Goal: Information Seeking & Learning: Find specific page/section

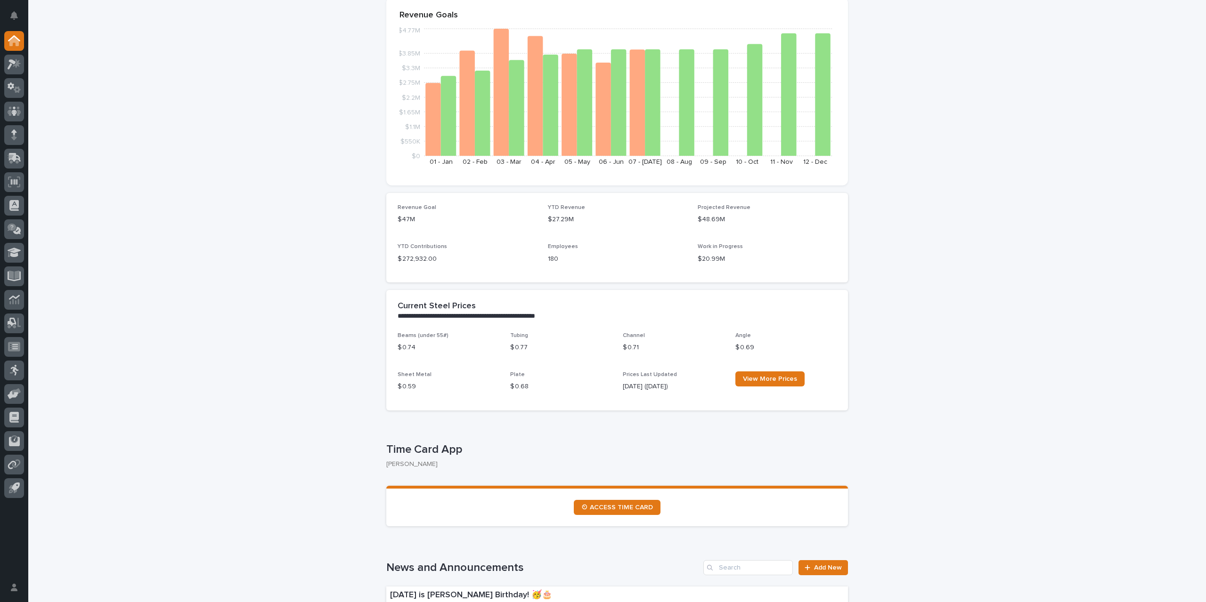
scroll to position [141, 0]
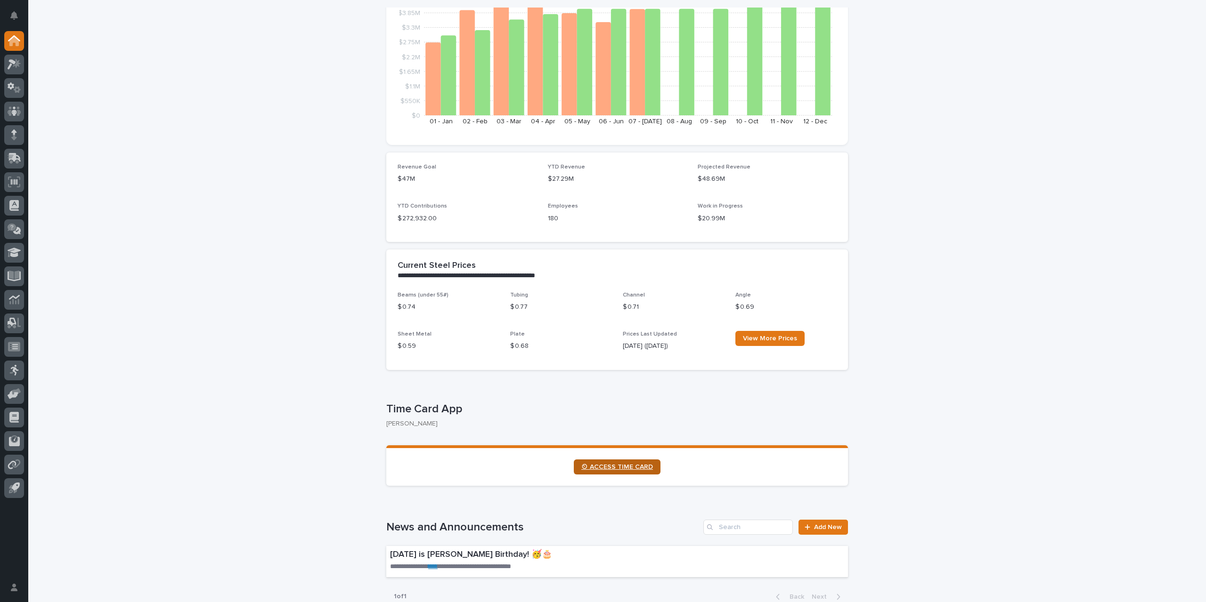
click at [620, 470] on span "⏲ ACCESS TIME CARD" at bounding box center [617, 467] width 72 height 7
click at [17, 111] on icon at bounding box center [15, 110] width 14 height 9
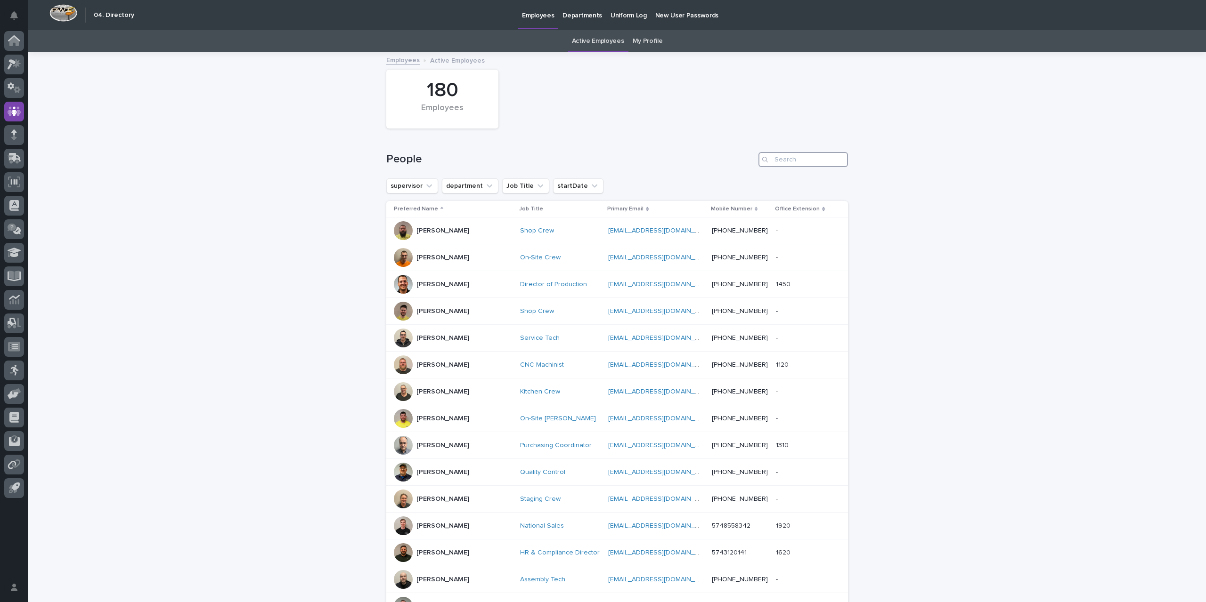
click at [813, 158] on input "Search" at bounding box center [802, 159] width 89 height 15
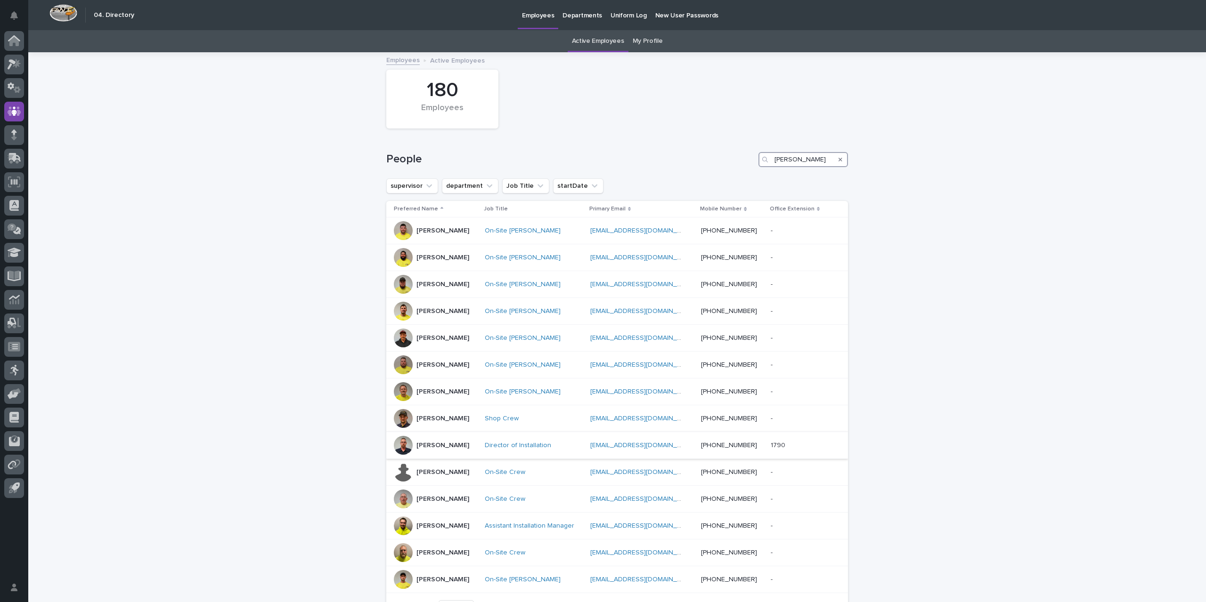
type input "[PERSON_NAME]"
click at [464, 446] on p "[PERSON_NAME]" at bounding box center [442, 446] width 53 height 8
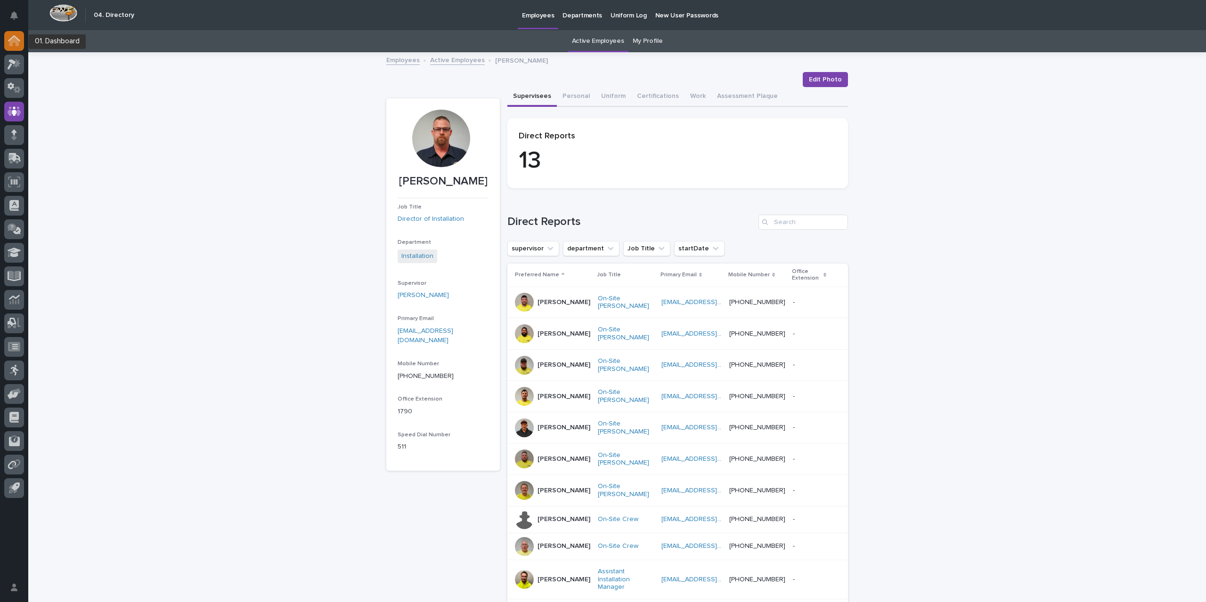
click at [6, 44] on div at bounding box center [14, 41] width 20 height 20
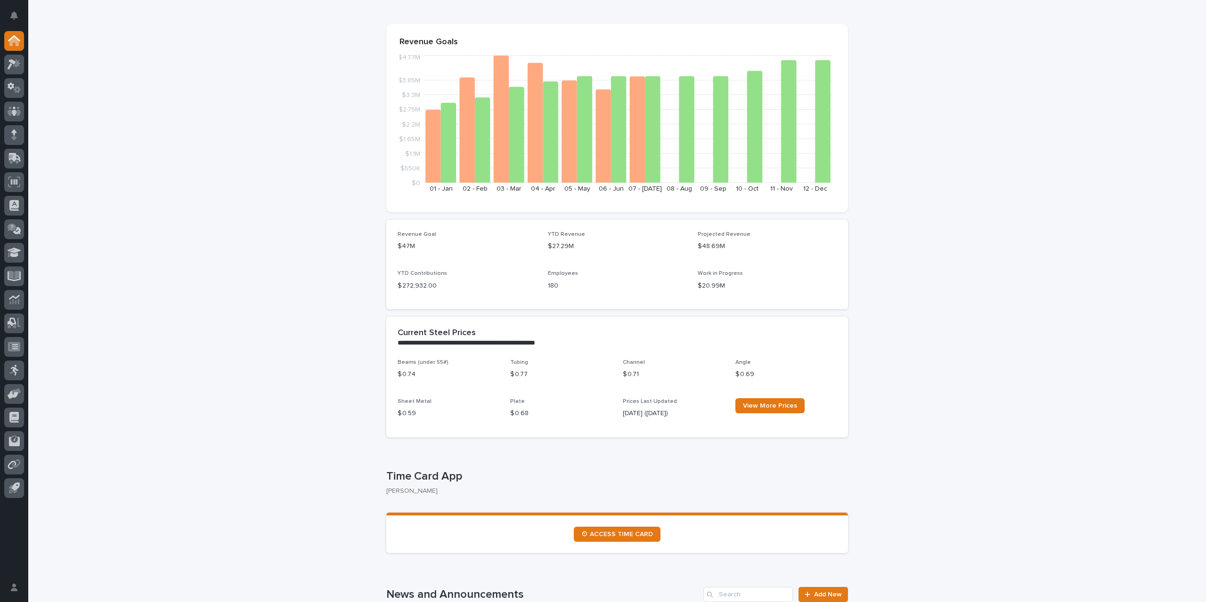
scroll to position [141, 0]
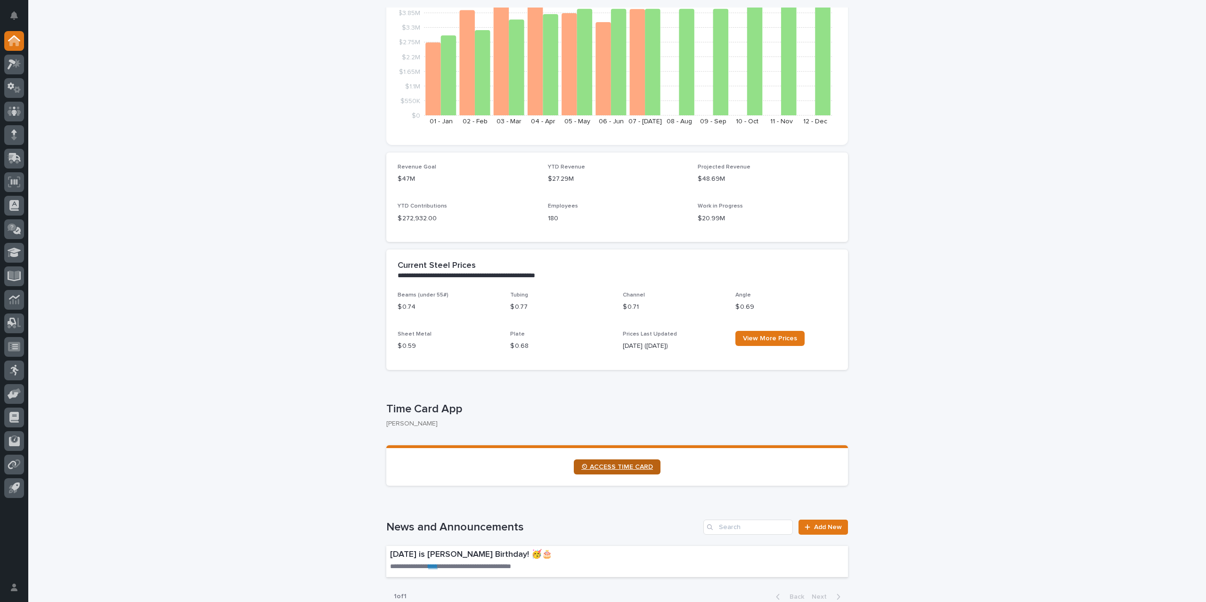
click at [606, 465] on span "⏲ ACCESS TIME CARD" at bounding box center [617, 467] width 72 height 7
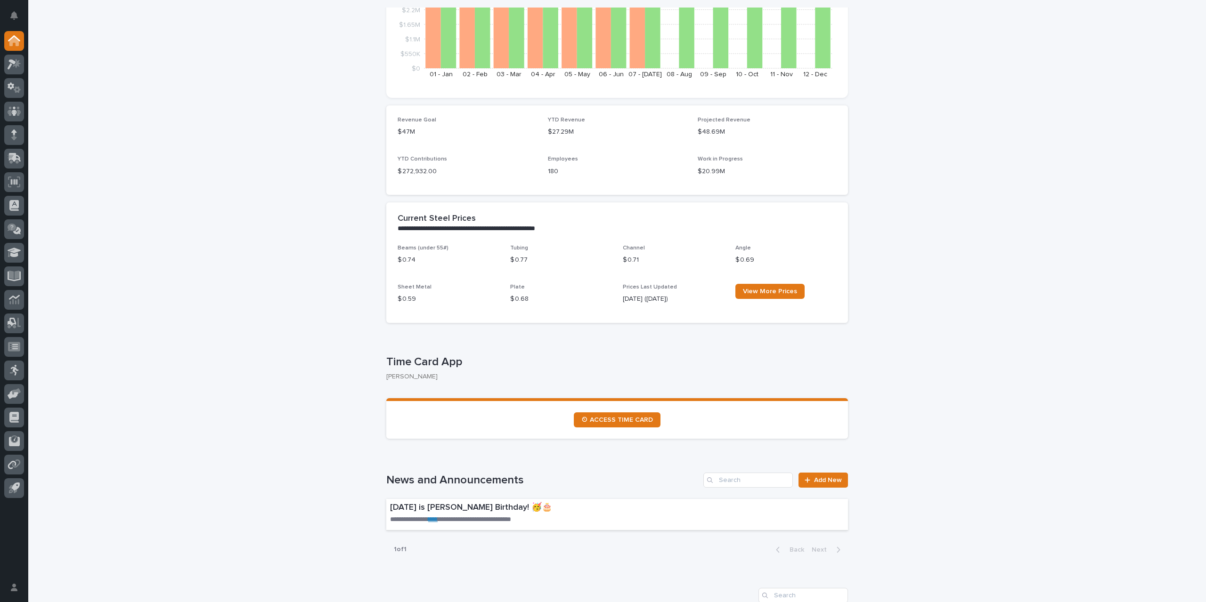
scroll to position [0, 0]
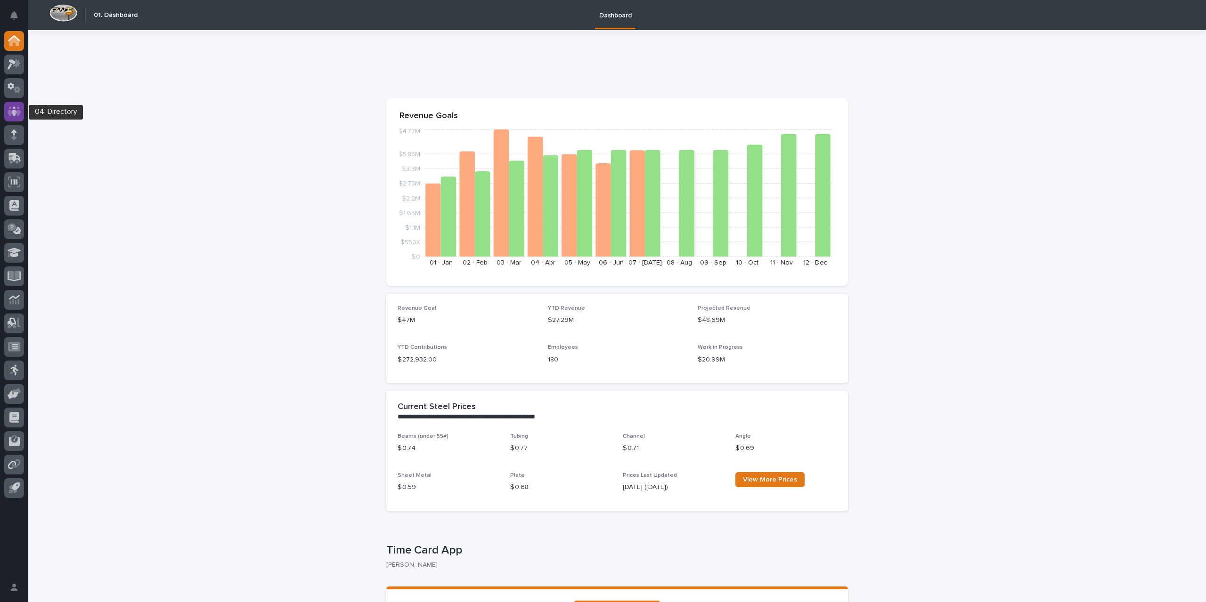
click at [14, 110] on icon at bounding box center [15, 111] width 14 height 11
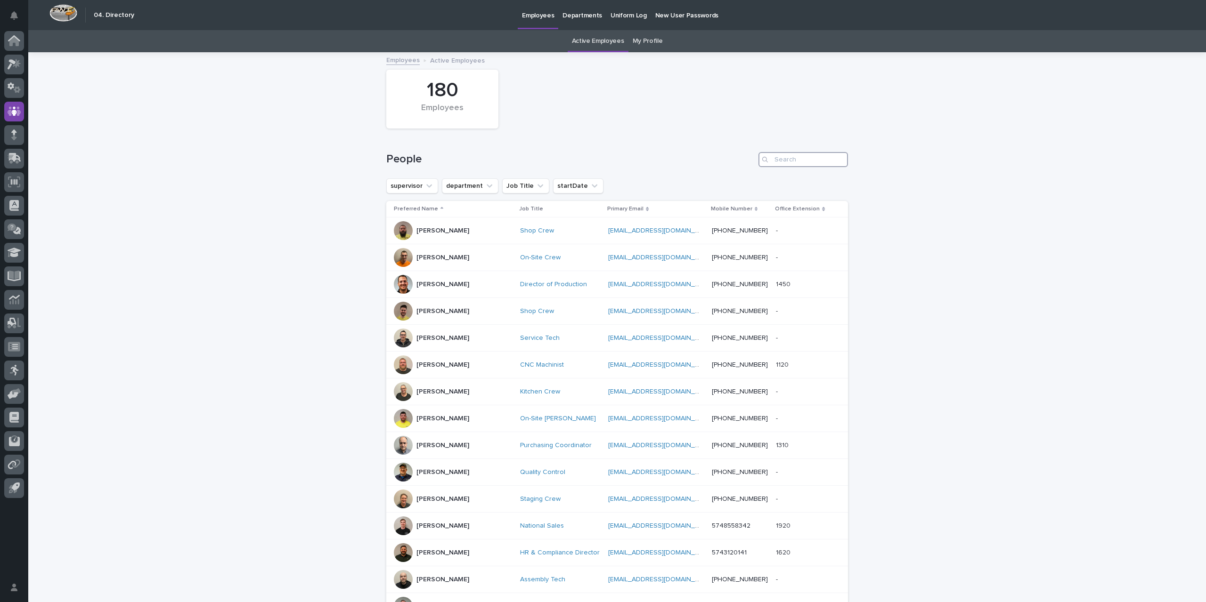
click at [821, 162] on input "Search" at bounding box center [802, 159] width 89 height 15
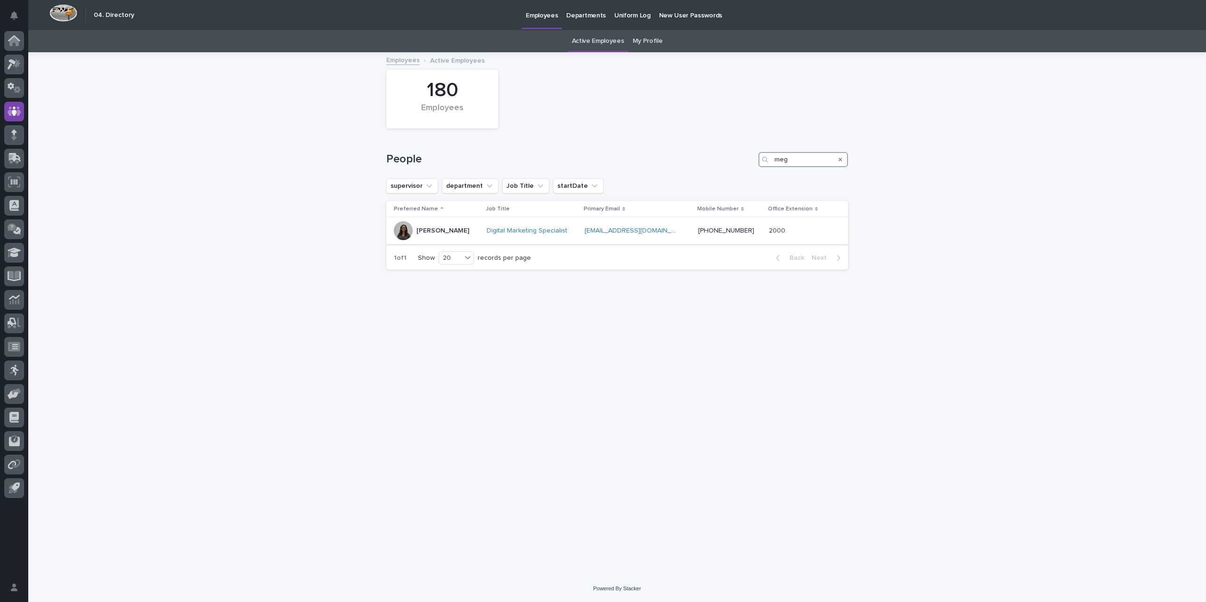
type input "meg"
click at [577, 234] on div "Digital Marketing Specialist" at bounding box center [531, 231] width 90 height 16
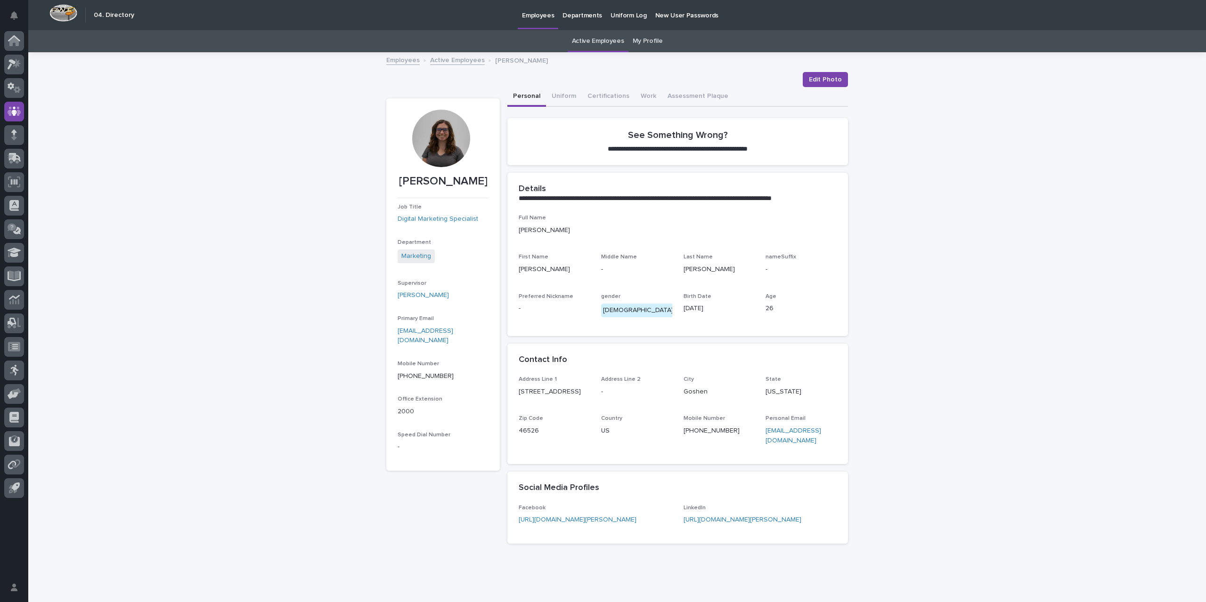
click at [446, 58] on link "Active Employees" at bounding box center [457, 59] width 55 height 11
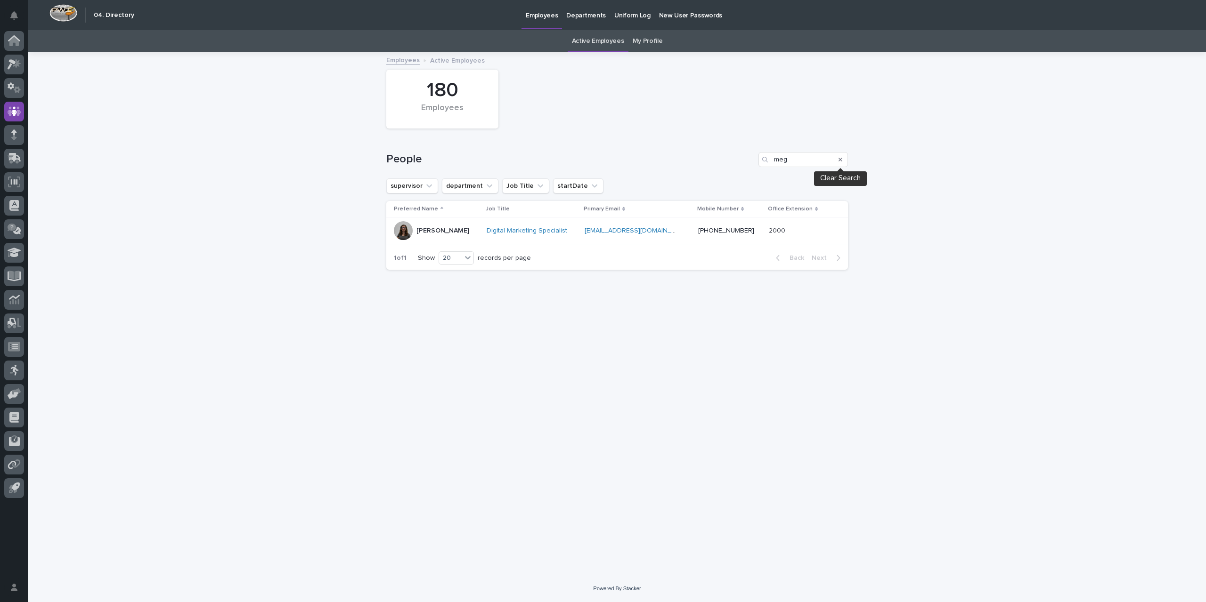
click at [839, 158] on icon "Search" at bounding box center [840, 160] width 4 height 6
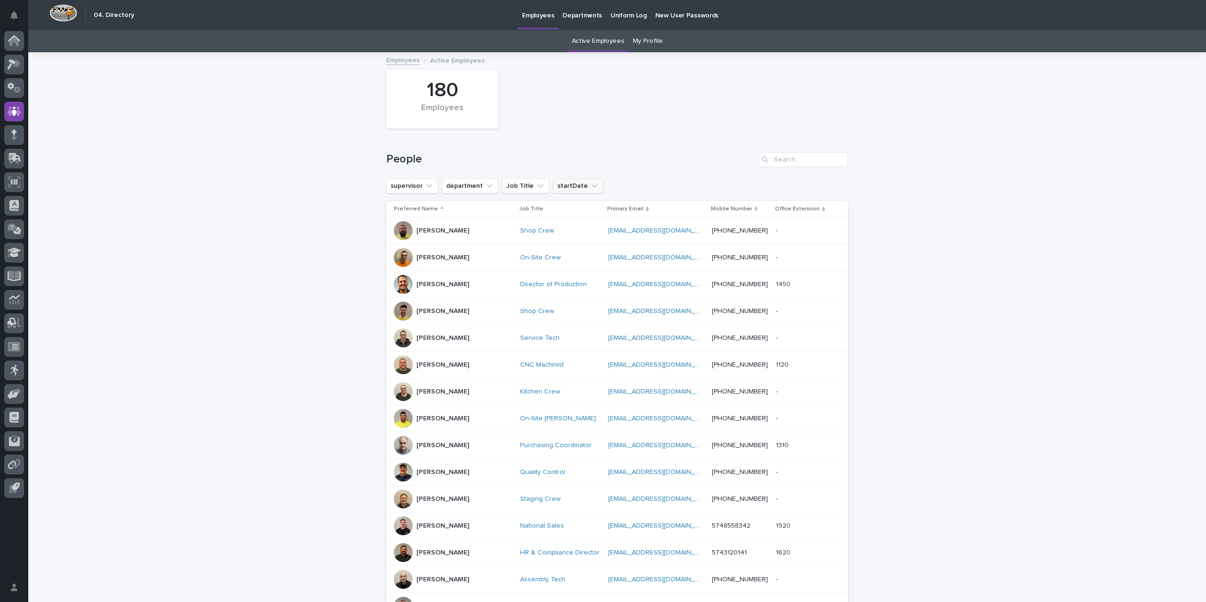
click at [568, 189] on button "startDate" at bounding box center [578, 185] width 50 height 15
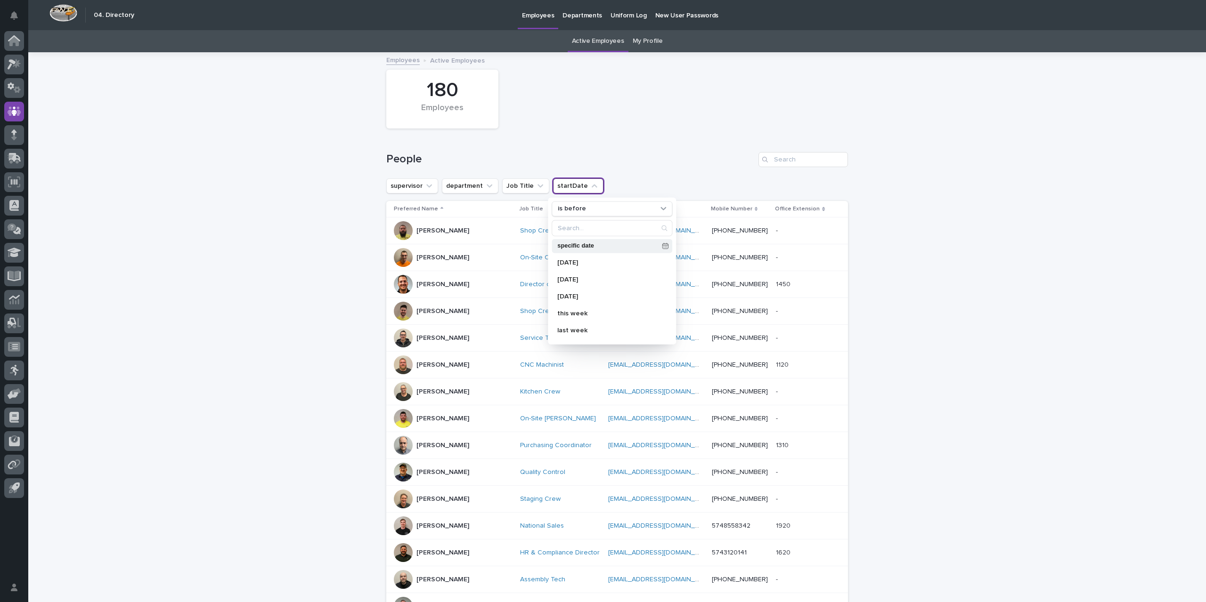
click at [601, 244] on p "specific date" at bounding box center [607, 246] width 101 height 6
click at [721, 154] on h1 "People" at bounding box center [570, 160] width 368 height 14
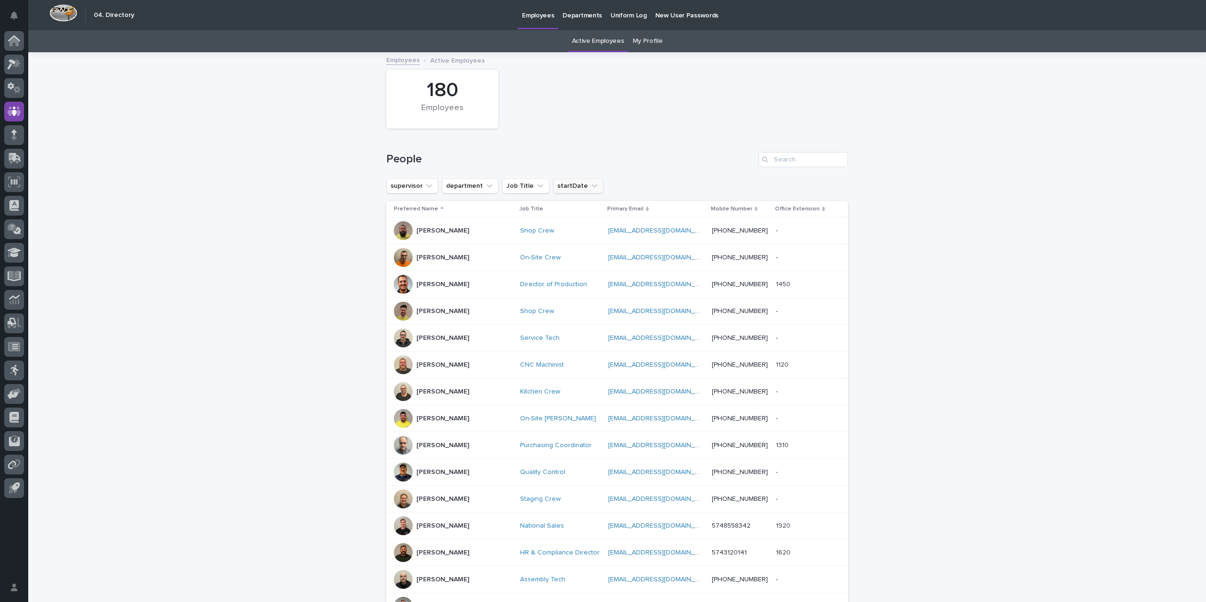
click at [590, 186] on icon "startDate" at bounding box center [594, 185] width 9 height 9
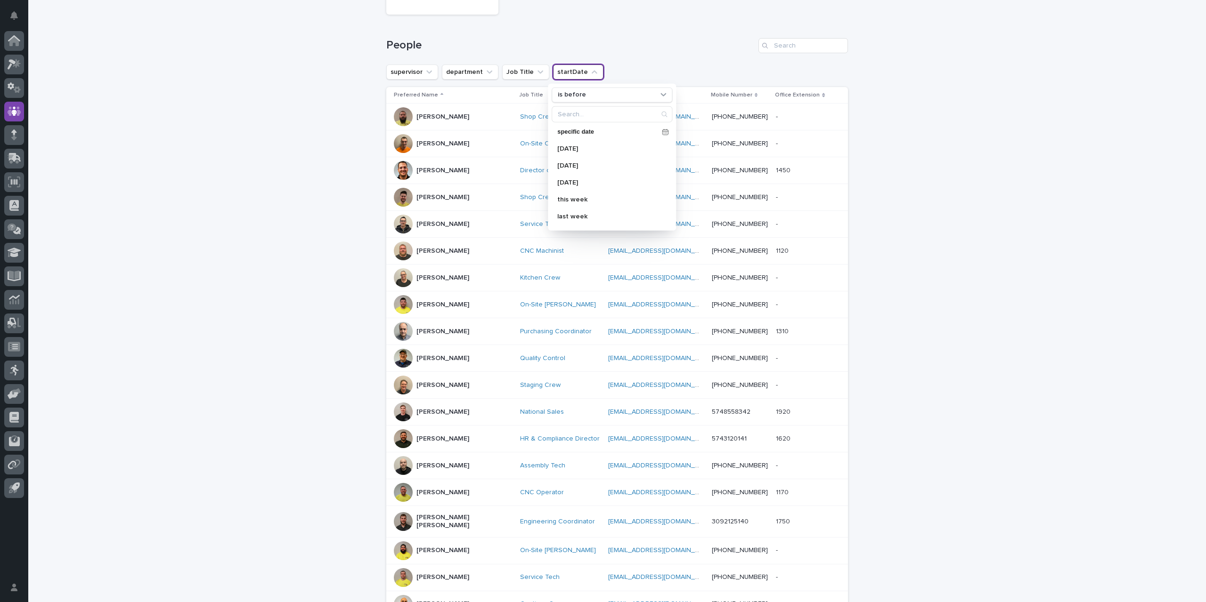
scroll to position [94, 0]
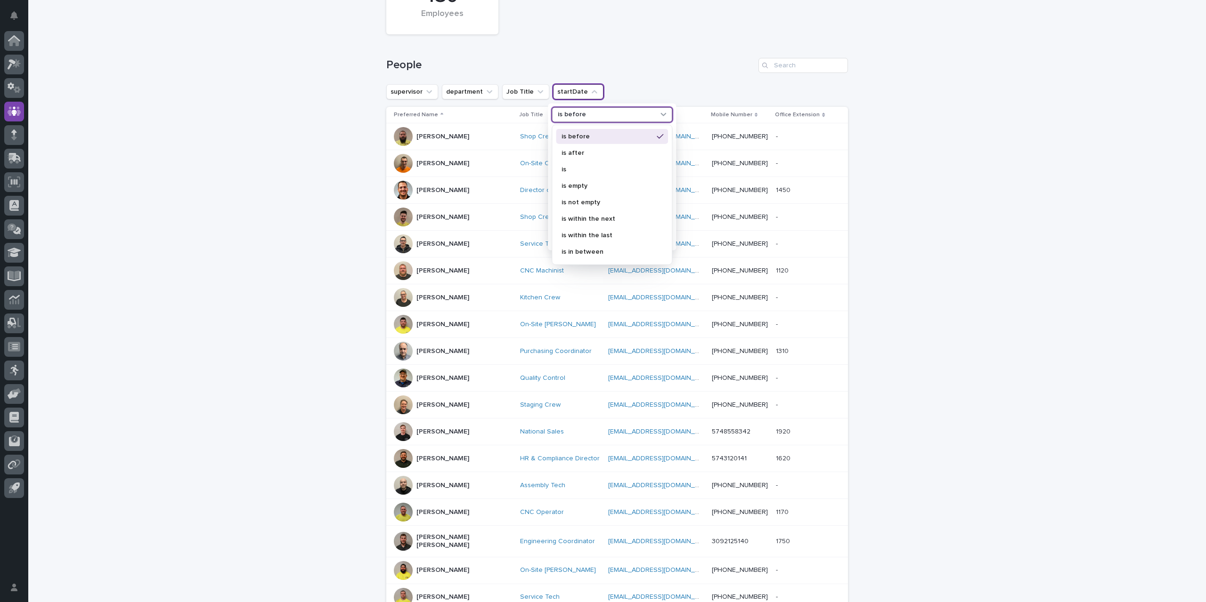
click at [641, 115] on div "is before" at bounding box center [606, 115] width 104 height 10
click at [598, 212] on div "is within the next" at bounding box center [612, 218] width 112 height 15
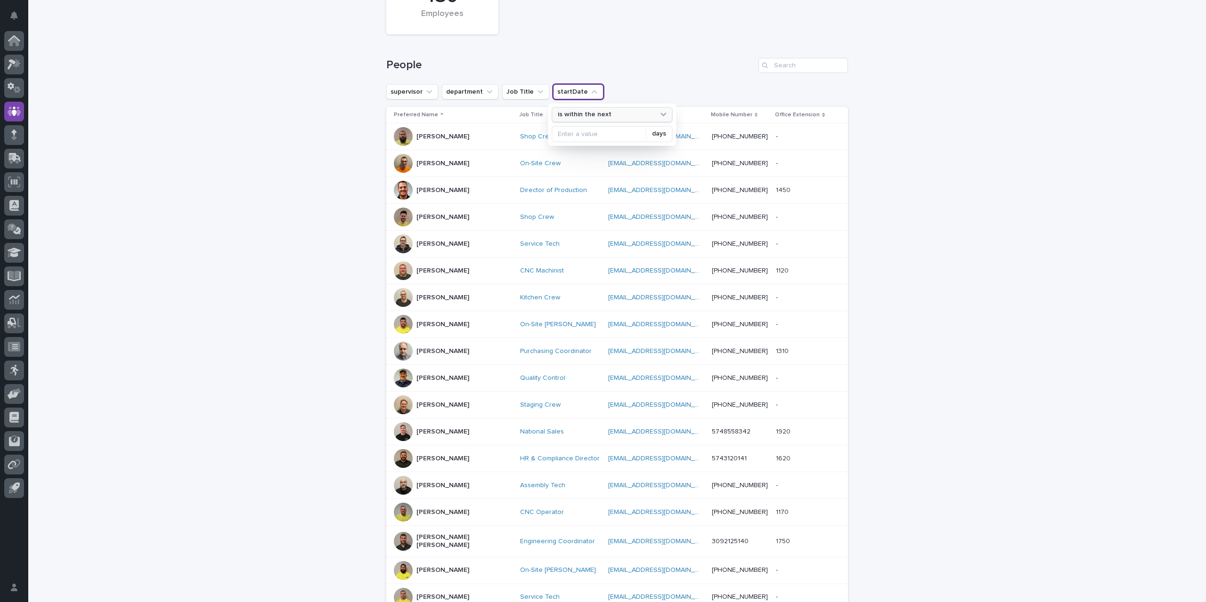
click at [659, 117] on icon at bounding box center [662, 113] width 9 height 9
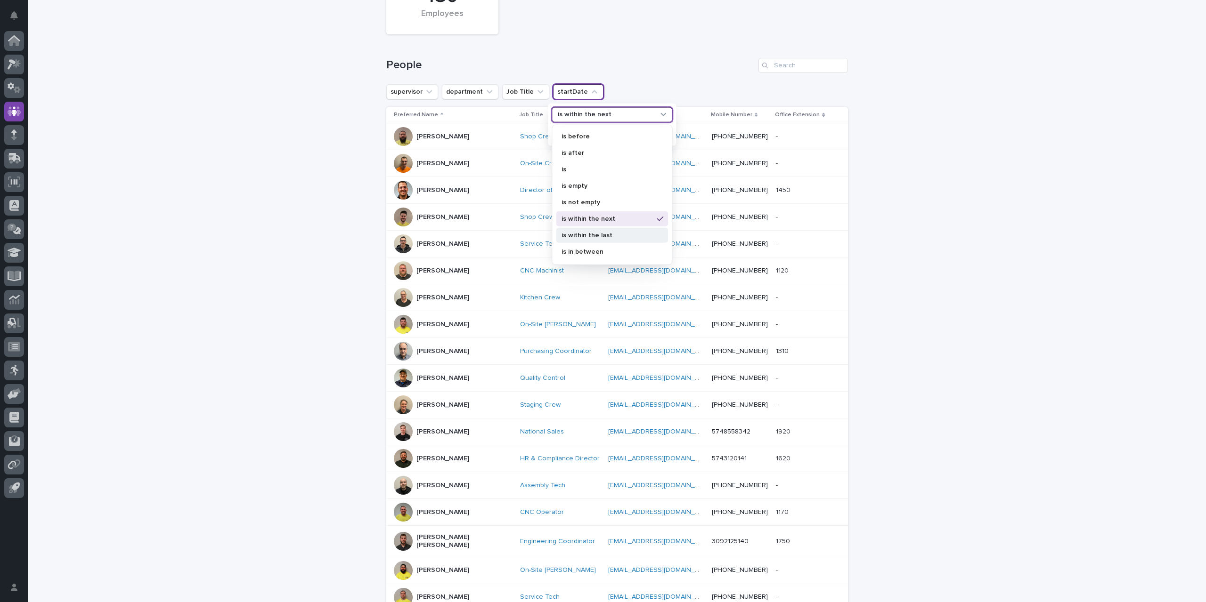
click at [589, 237] on p "is within the last" at bounding box center [606, 235] width 91 height 7
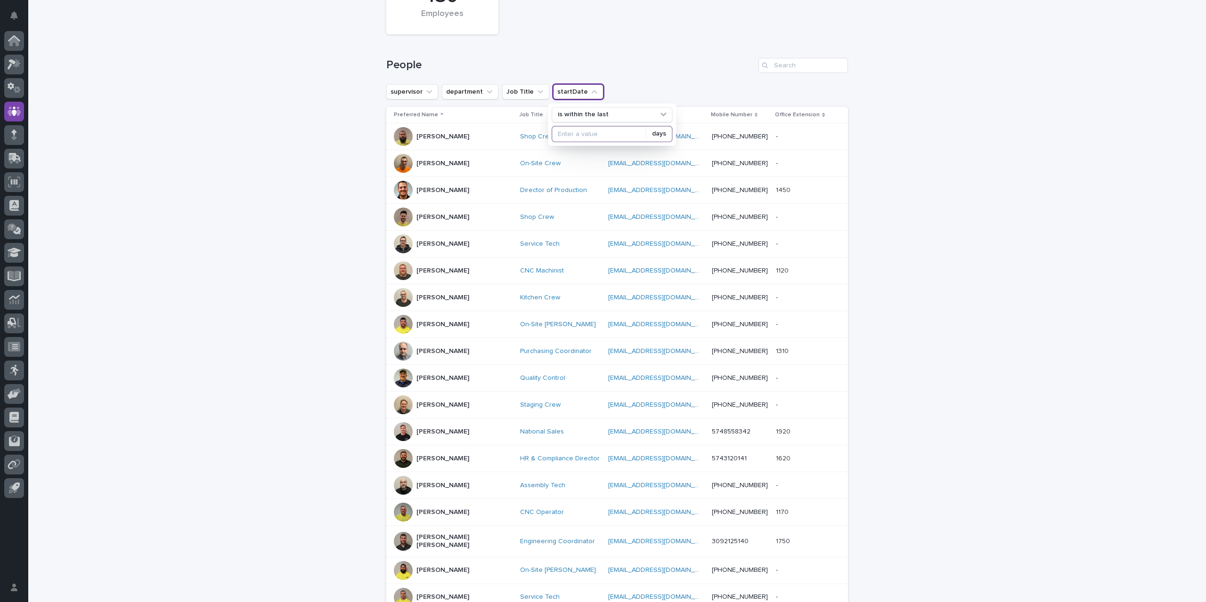
click at [617, 134] on input at bounding box center [599, 133] width 94 height 15
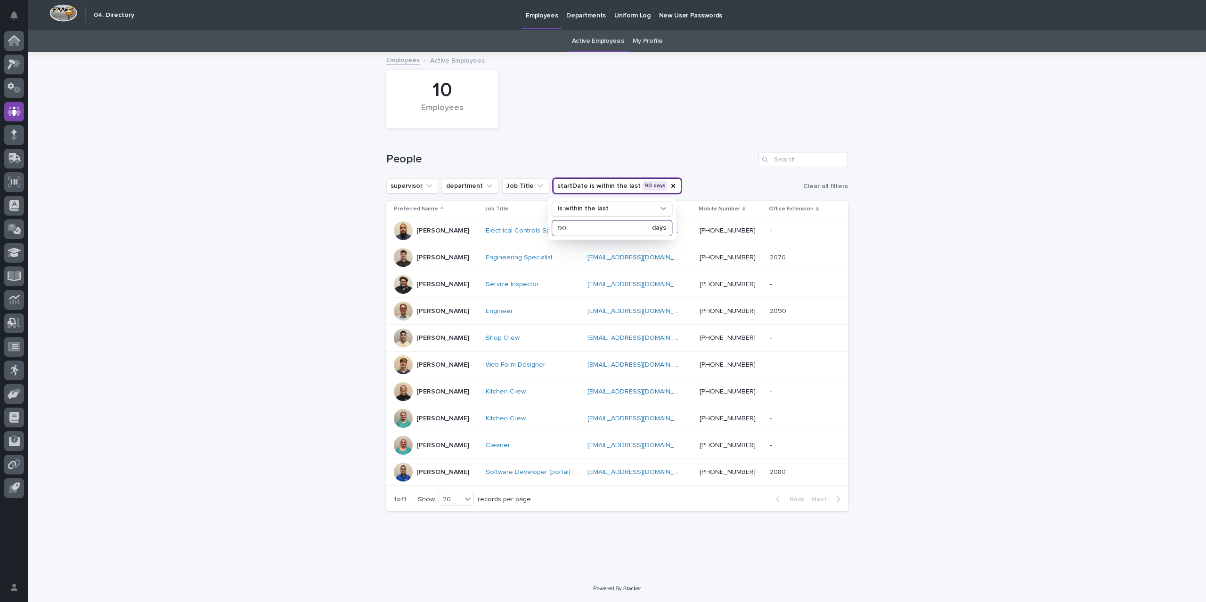
type input "90"
click at [173, 408] on div "Loading... Saving… Loading... Saving… 10 Employees People supervisor department…" at bounding box center [616, 314] width 1177 height 522
click at [669, 186] on icon "startDate" at bounding box center [673, 186] width 8 height 8
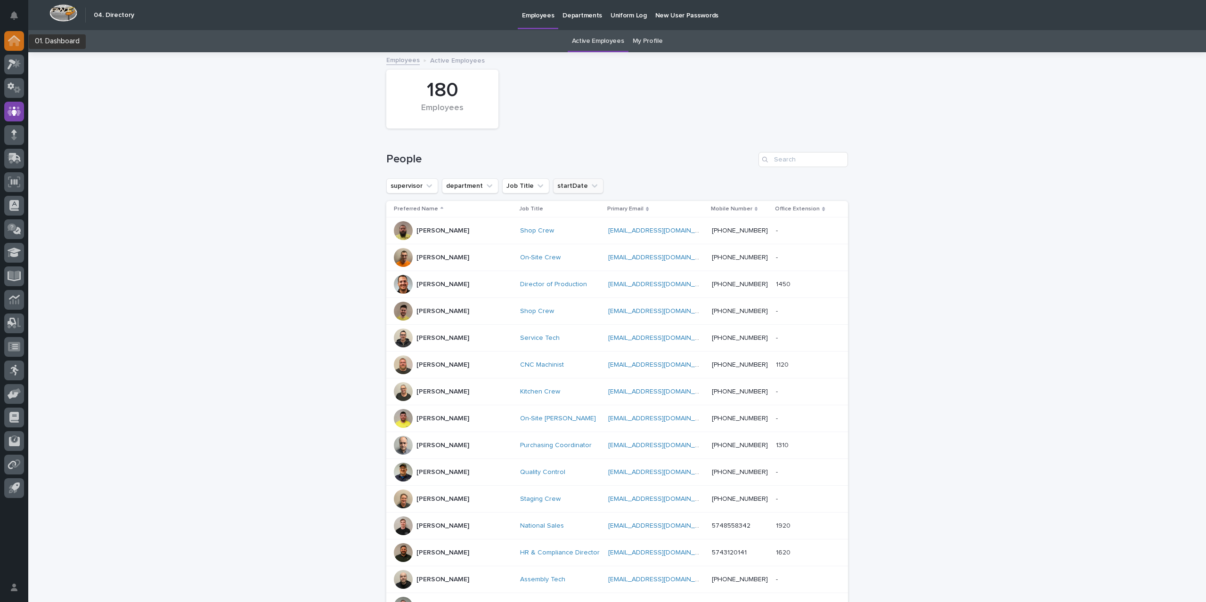
click at [16, 42] on icon at bounding box center [13, 41] width 9 height 9
